Goal: Transaction & Acquisition: Purchase product/service

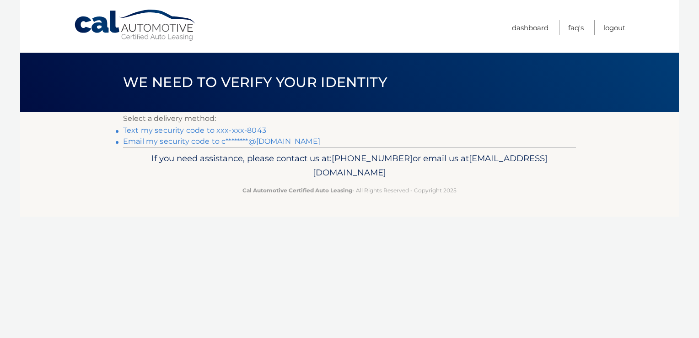
click at [252, 130] on link "Text my security code to xxx-xxx-8043" at bounding box center [194, 130] width 143 height 9
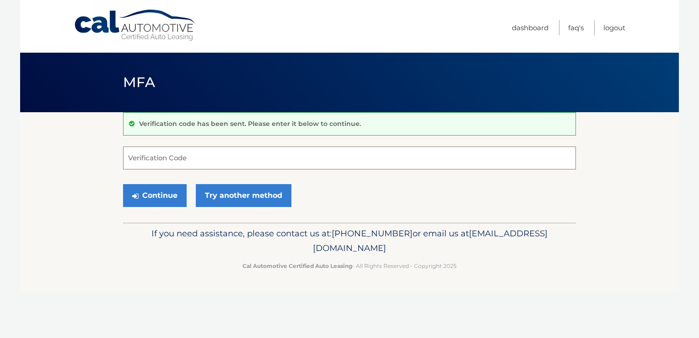
click at [281, 158] on input "Verification Code" at bounding box center [349, 157] width 453 height 23
type input "638105"
click at [165, 200] on button "Continue" at bounding box center [155, 195] width 64 height 23
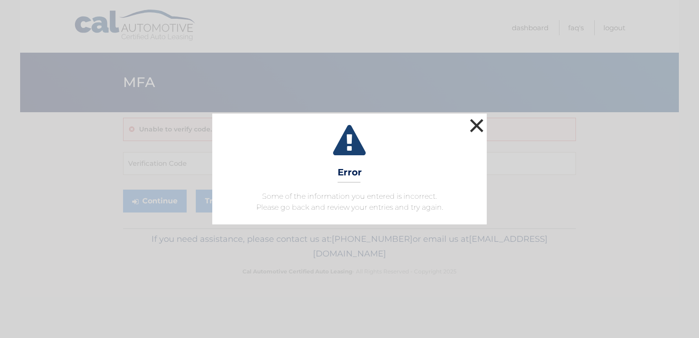
click at [476, 130] on button "×" at bounding box center [477, 125] width 18 height 18
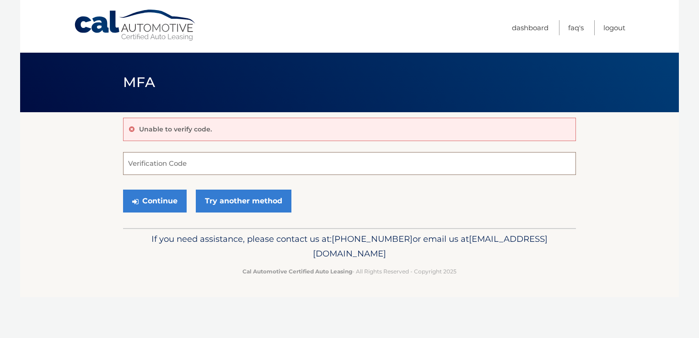
click at [249, 167] on input "Verification Code" at bounding box center [349, 163] width 453 height 23
type input "638105"
click at [166, 205] on button "Continue" at bounding box center [155, 200] width 64 height 23
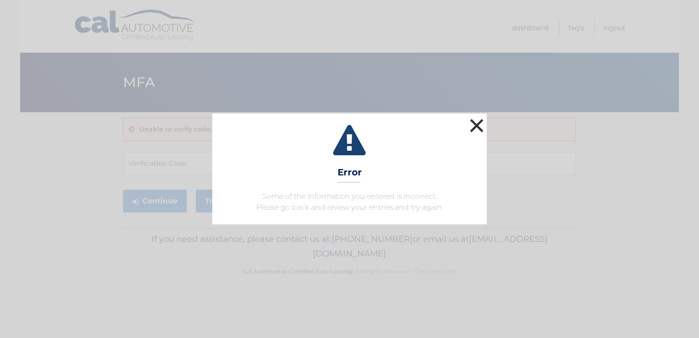
click at [474, 130] on button "×" at bounding box center [477, 125] width 18 height 18
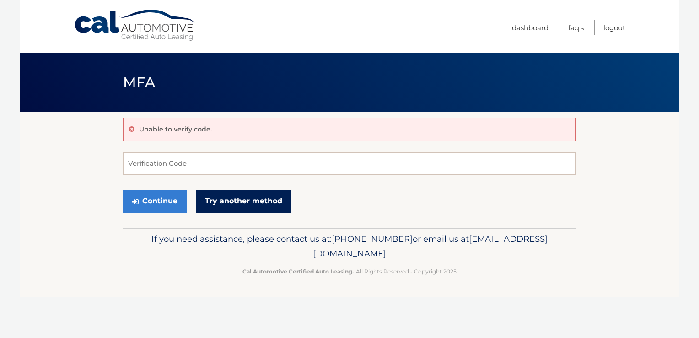
click at [256, 208] on link "Try another method" at bounding box center [244, 200] width 96 height 23
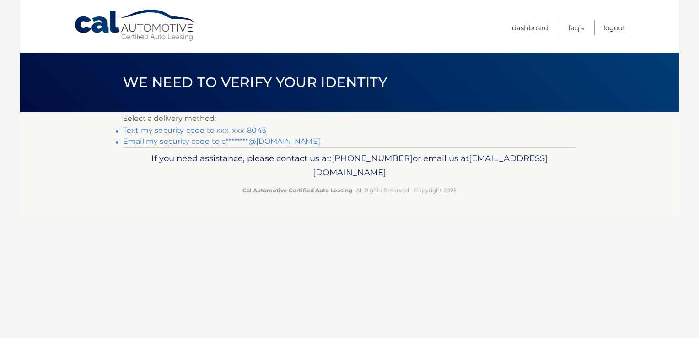
click at [267, 142] on link "Email my security code to c********@[DOMAIN_NAME]" at bounding box center [221, 141] width 197 height 9
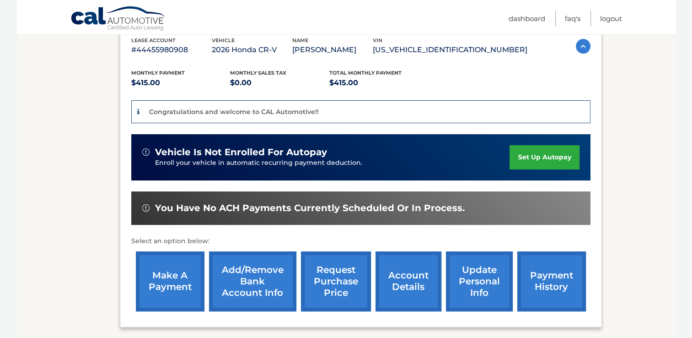
scroll to position [164, 0]
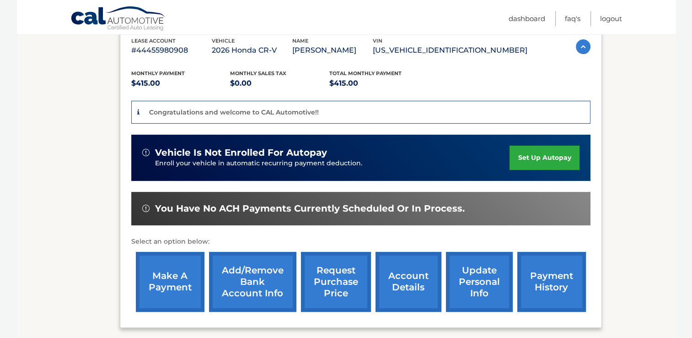
click at [145, 153] on img at bounding box center [145, 152] width 7 height 7
click at [542, 157] on link "set up autopay" at bounding box center [545, 158] width 70 height 24
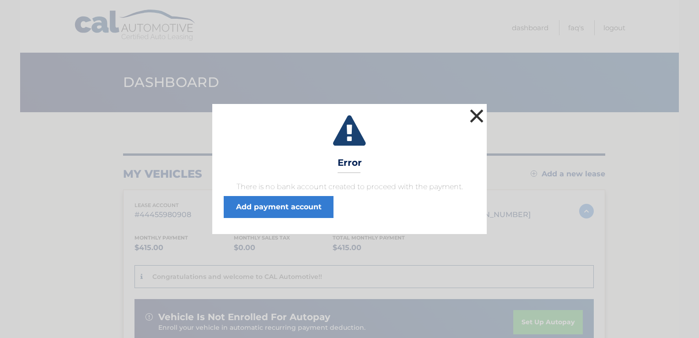
click at [476, 118] on button "×" at bounding box center [477, 116] width 18 height 18
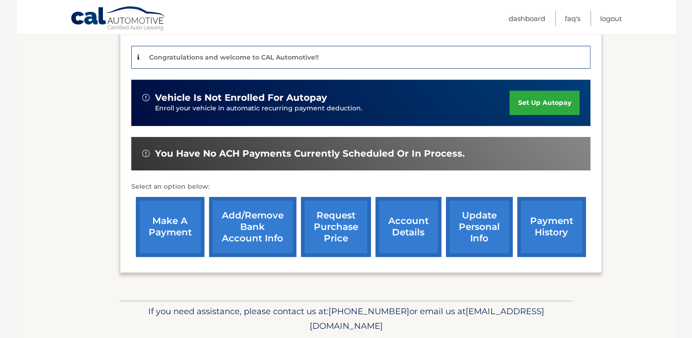
scroll to position [219, 0]
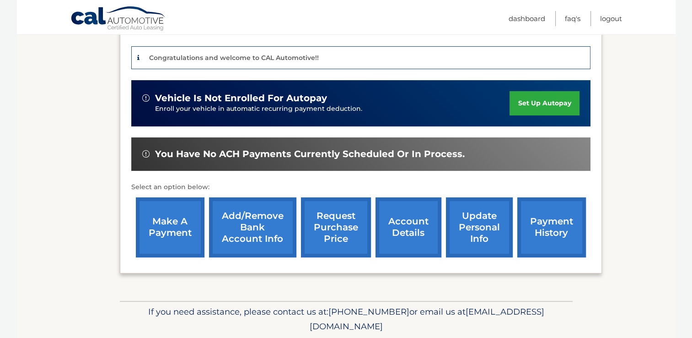
click at [178, 224] on link "make a payment" at bounding box center [170, 227] width 69 height 60
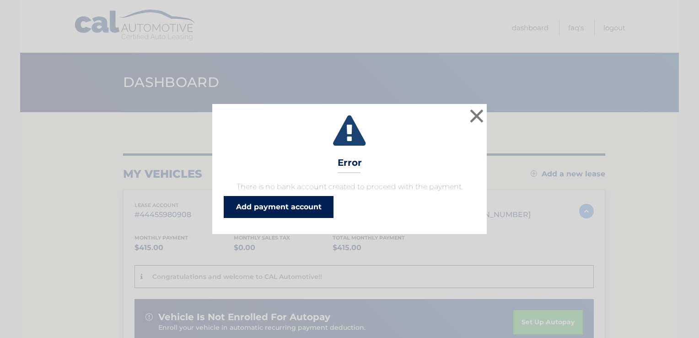
click at [286, 204] on link "Add payment account" at bounding box center [279, 207] width 110 height 22
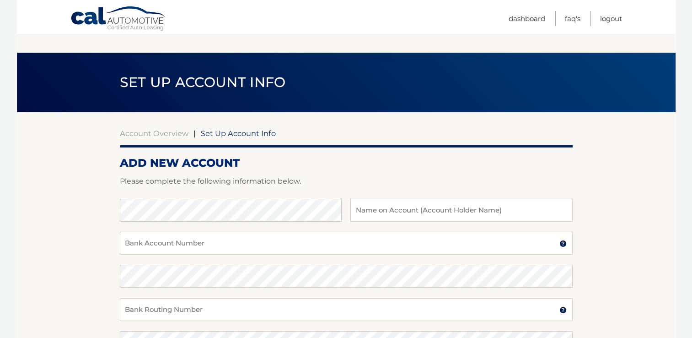
scroll to position [84, 0]
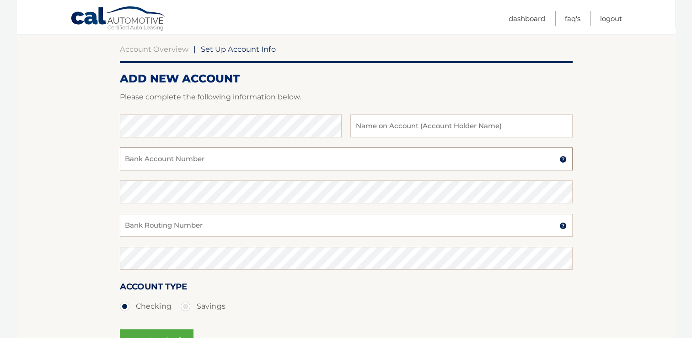
click at [276, 161] on input "Bank Account Number" at bounding box center [346, 158] width 453 height 23
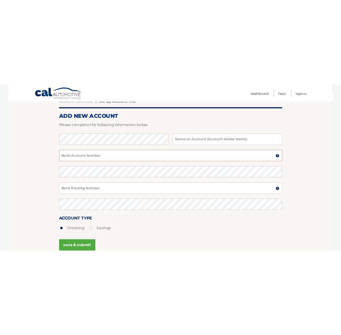
scroll to position [99, 0]
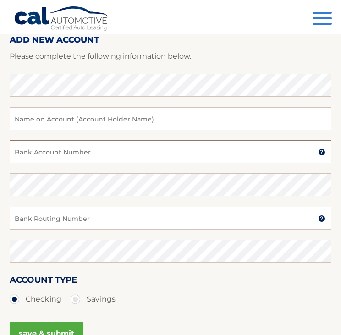
click at [131, 148] on input "Bank Account Number" at bounding box center [170, 151] width 321 height 23
paste input "7073781754"
type input "7073781754"
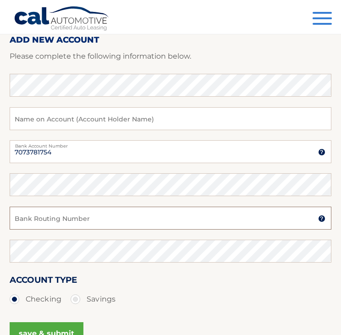
click at [166, 223] on input "Bank Routing Number" at bounding box center [170, 217] width 321 height 23
paste input "256074974"
type input "256074974"
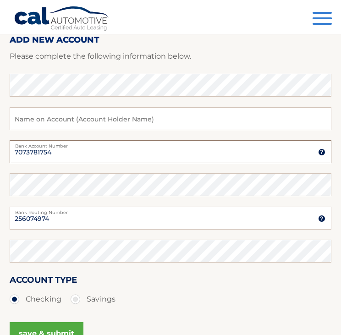
click at [31, 153] on input "7073781754" at bounding box center [170, 151] width 321 height 23
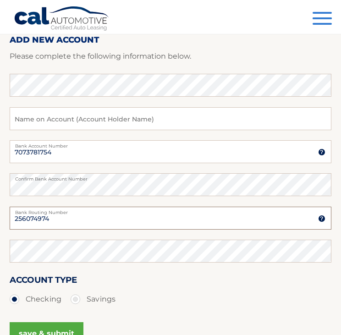
click at [37, 215] on input "256074974" at bounding box center [170, 217] width 321 height 23
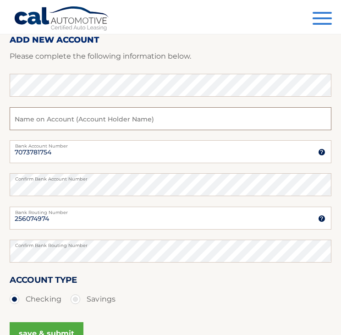
click at [163, 121] on input "text" at bounding box center [170, 118] width 321 height 23
type input "Calla Ann Armenti"
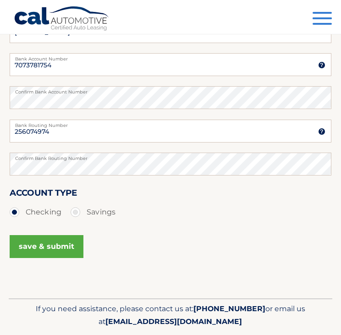
scroll to position [203, 0]
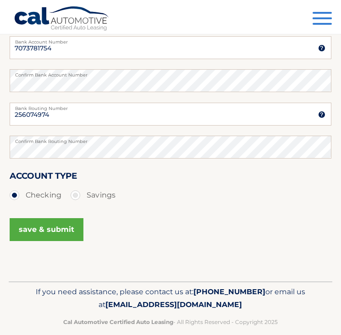
click at [63, 223] on button "save & submit" at bounding box center [47, 229] width 74 height 23
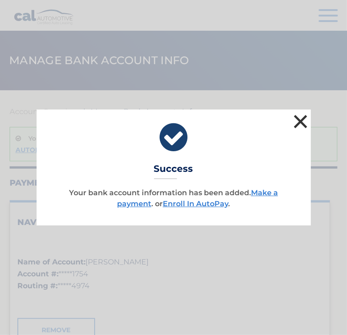
click at [304, 127] on button "×" at bounding box center [301, 121] width 18 height 18
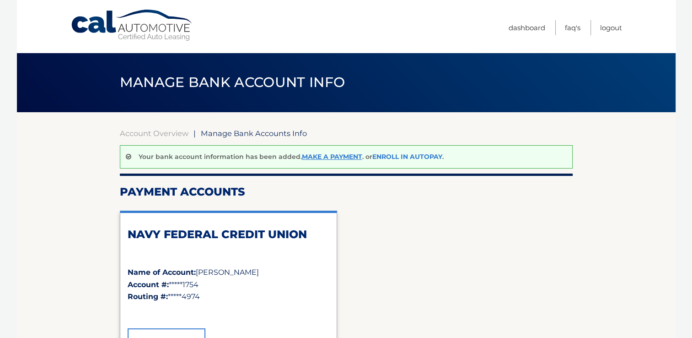
click at [347, 157] on link "Enroll In AutoPay" at bounding box center [408, 156] width 70 height 8
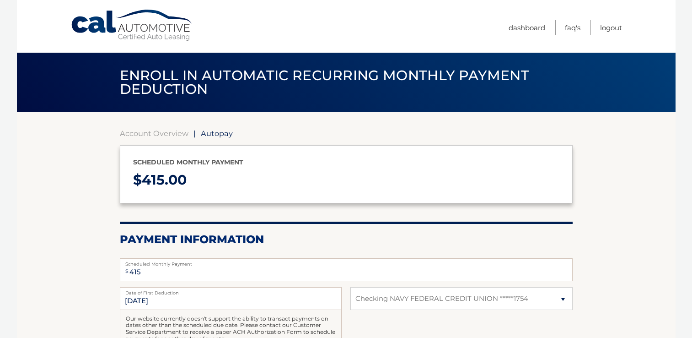
select select "Y2VmMjJmNzktZmU5ZS00Nzc3LThhMDUtOWQwZjU5MzdlYWVj"
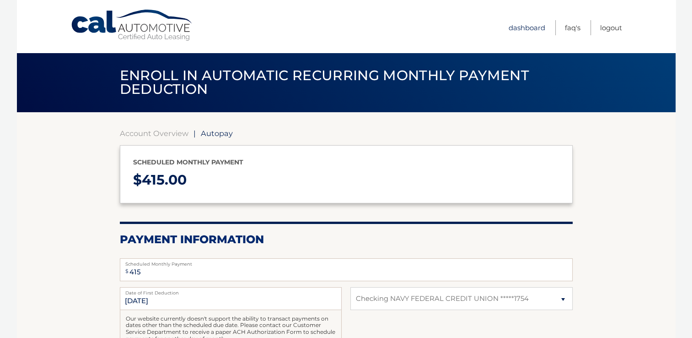
click at [529, 31] on link "Dashboard" at bounding box center [527, 27] width 37 height 15
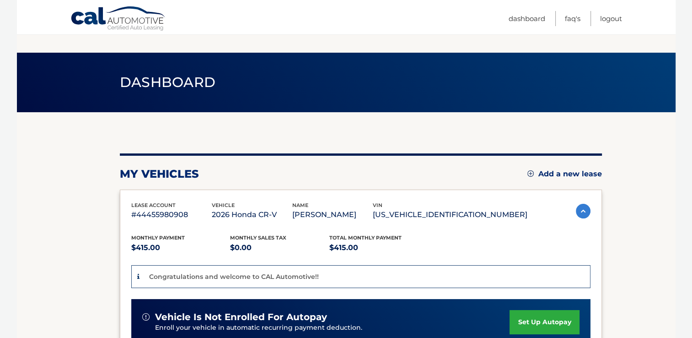
scroll to position [192, 0]
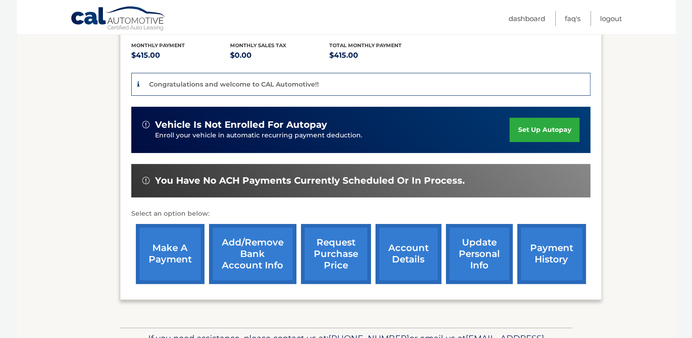
click at [381, 130] on p "Enroll your vehicle in automatic recurring payment deduction." at bounding box center [332, 135] width 355 height 10
click at [173, 259] on link "make a payment" at bounding box center [170, 254] width 69 height 60
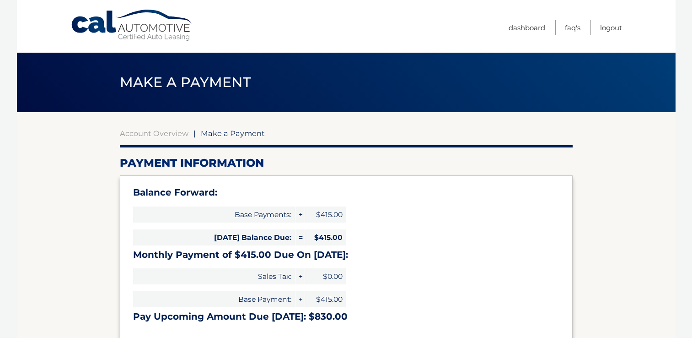
select select "Y2VmMjJmNzktZmU5ZS00Nzc3LThhMDUtOWQwZjU5MzdlYWVj"
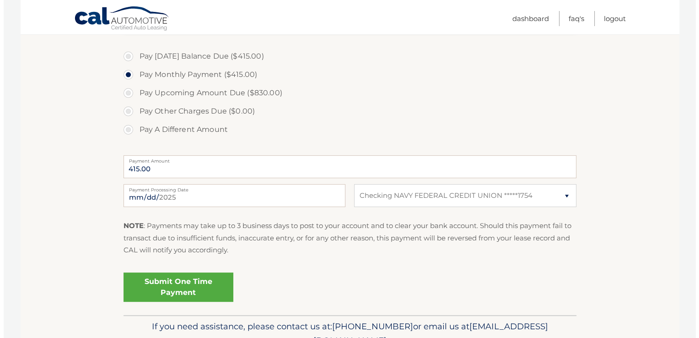
scroll to position [309, 0]
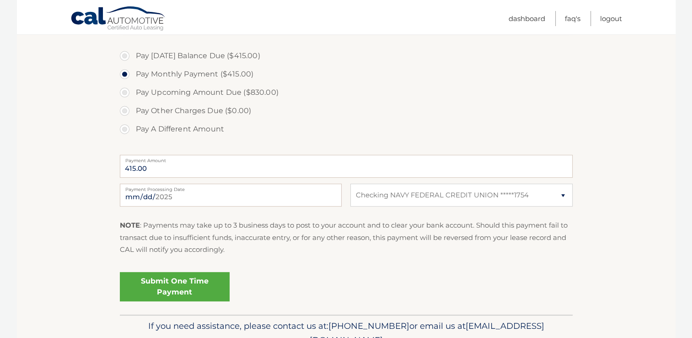
click at [203, 287] on link "Submit One Time Payment" at bounding box center [175, 286] width 110 height 29
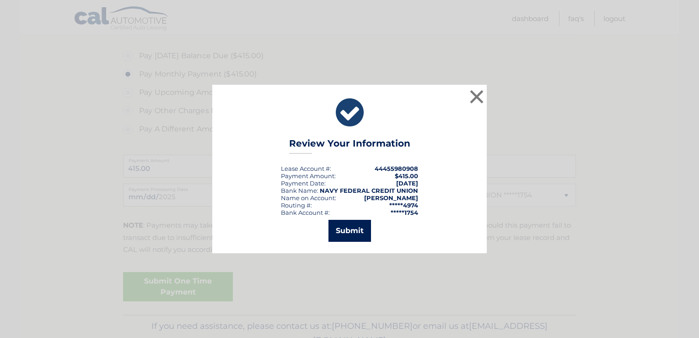
click at [353, 234] on button "Submit" at bounding box center [350, 231] width 43 height 22
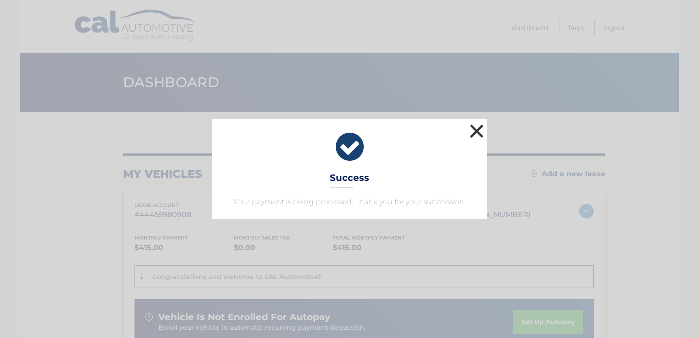
click at [475, 132] on button "×" at bounding box center [477, 131] width 18 height 18
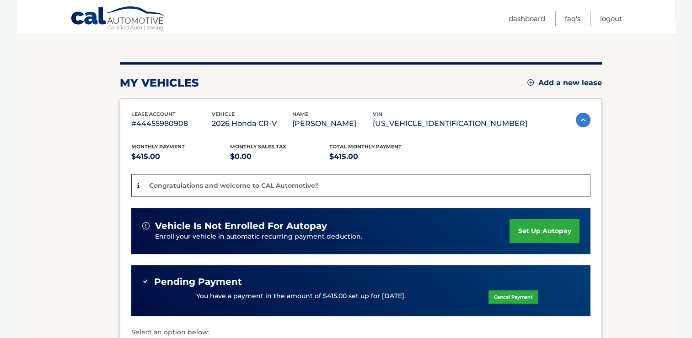
scroll to position [92, 0]
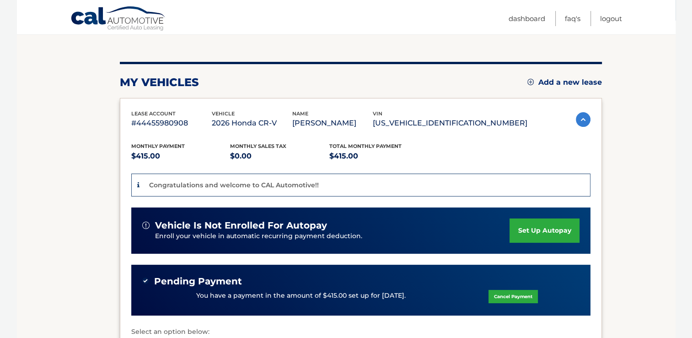
click at [409, 252] on div "vehicle is not enrolled for autopay Enroll your vehicle in automatic recurring …" at bounding box center [361, 230] width 460 height 46
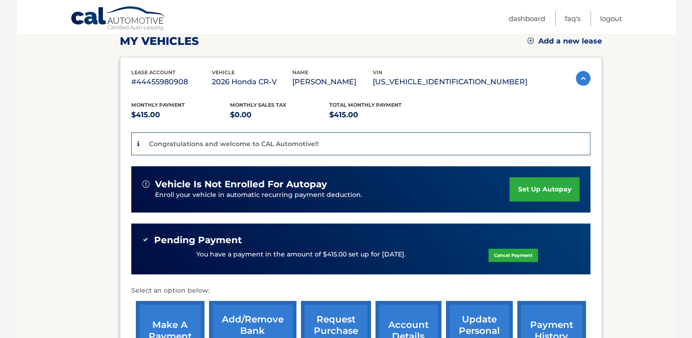
scroll to position [133, 0]
